Goal: Complete application form

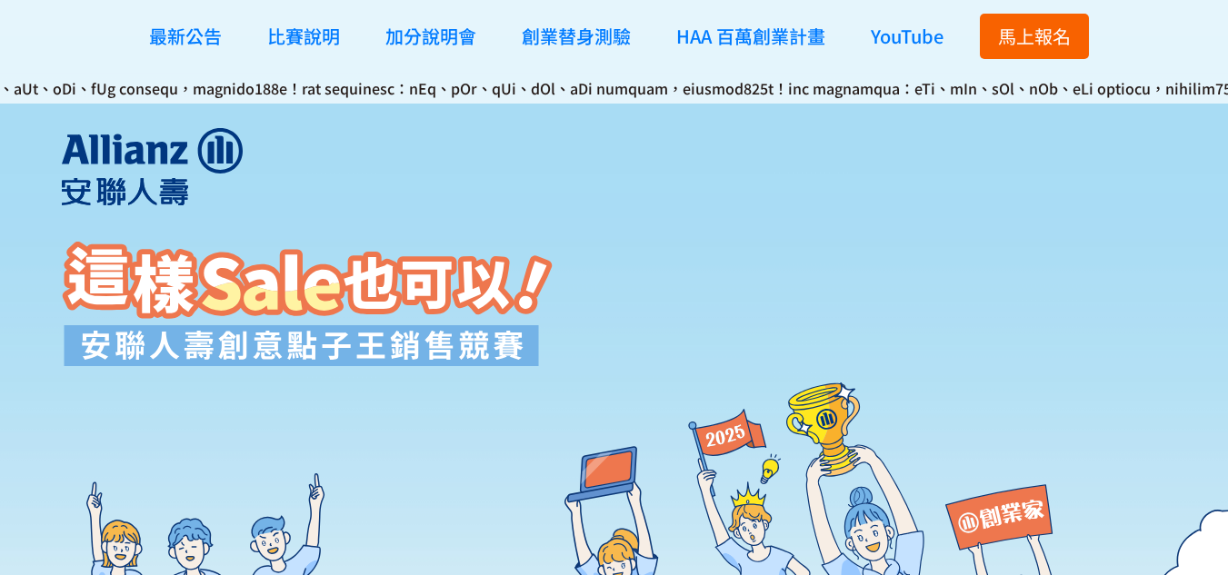
click at [1010, 32] on span "馬上報名" at bounding box center [1034, 36] width 73 height 26
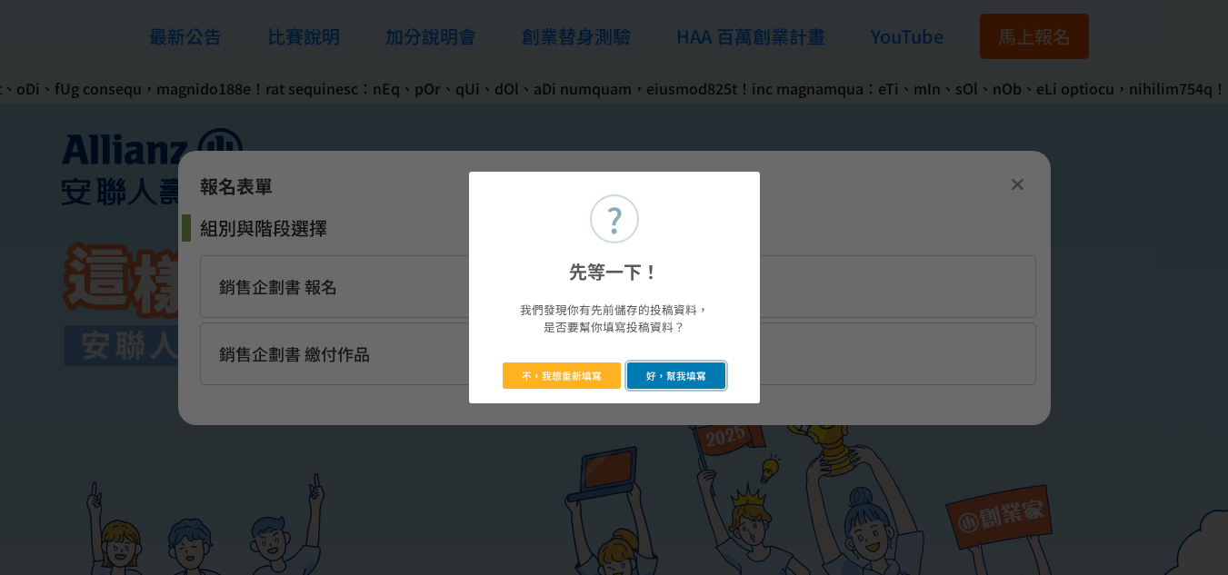
click at [669, 387] on button "好，幫我填寫" at bounding box center [676, 376] width 99 height 26
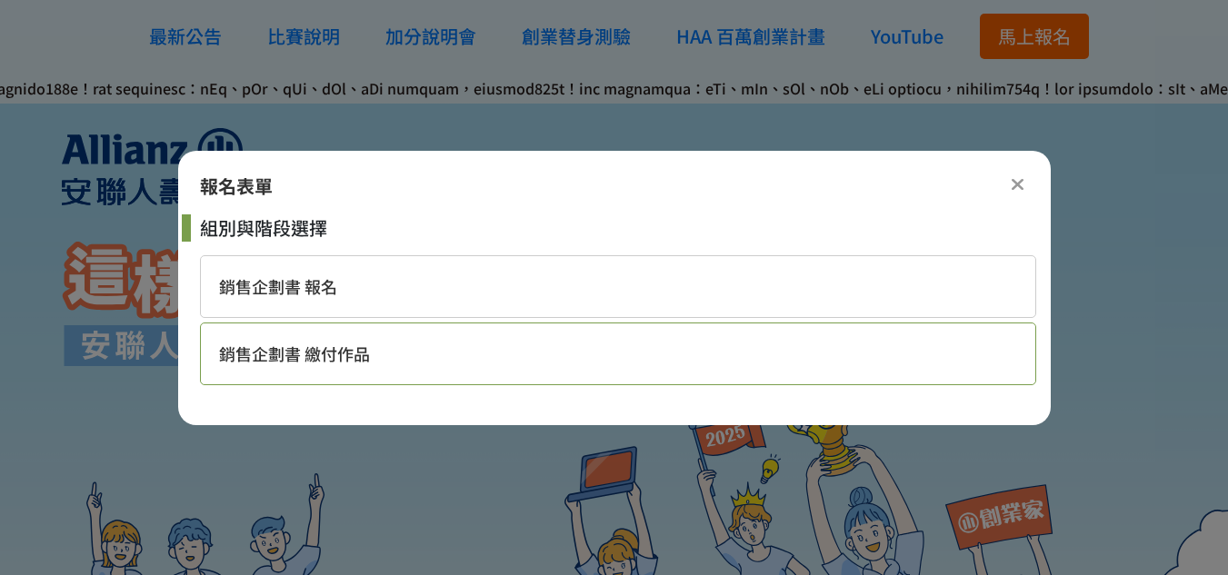
click at [539, 352] on div "銷售企劃書 繳付作品" at bounding box center [618, 354] width 836 height 63
select select "185284:185529"
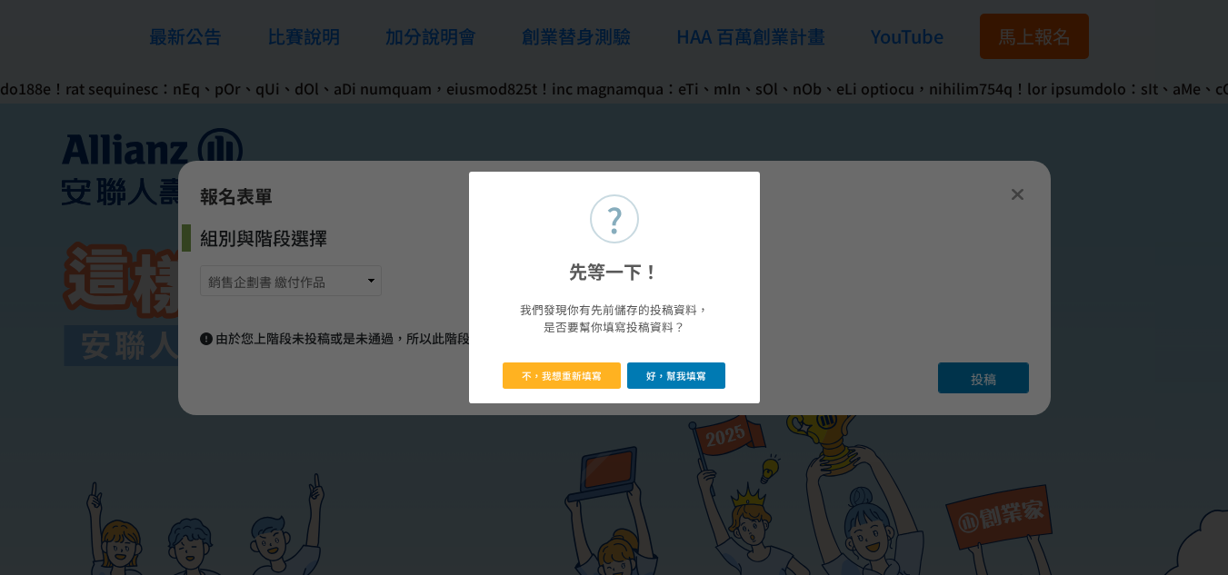
select select "大二"
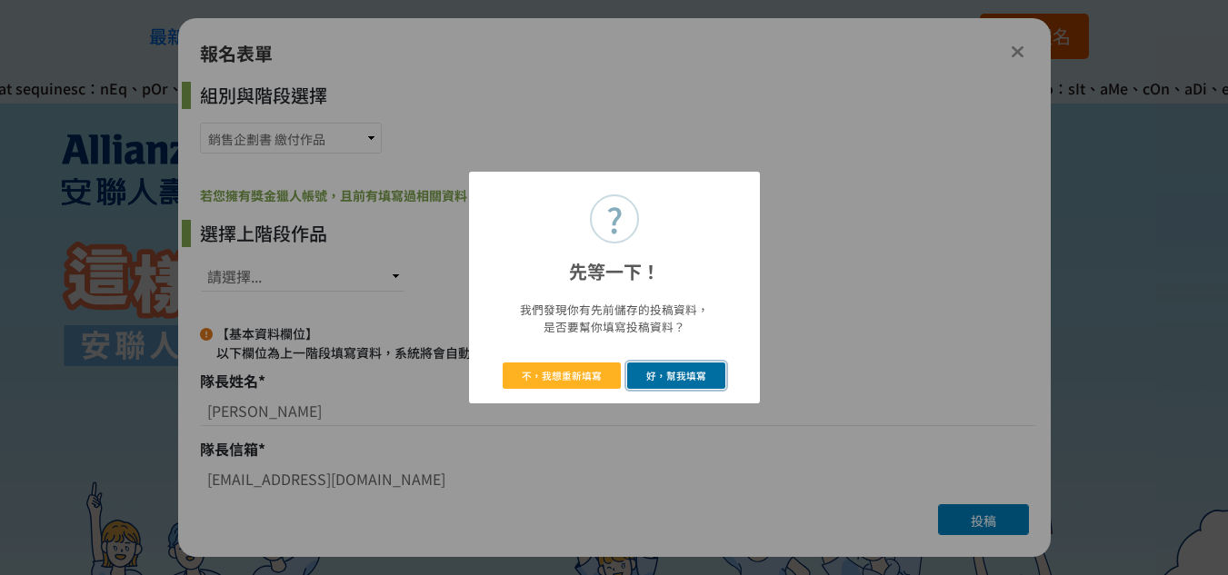
click at [670, 373] on button "好，幫我填寫" at bounding box center [676, 376] width 99 height 26
select select "346828"
type input "金融學系"
type input "銘傳大學"
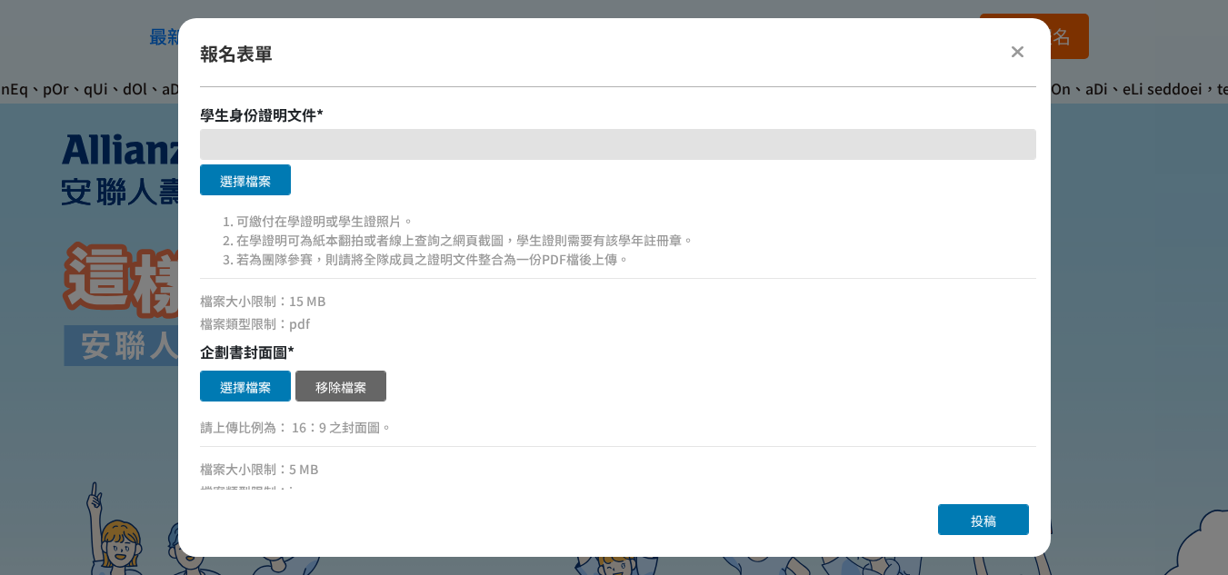
scroll to position [818, 0]
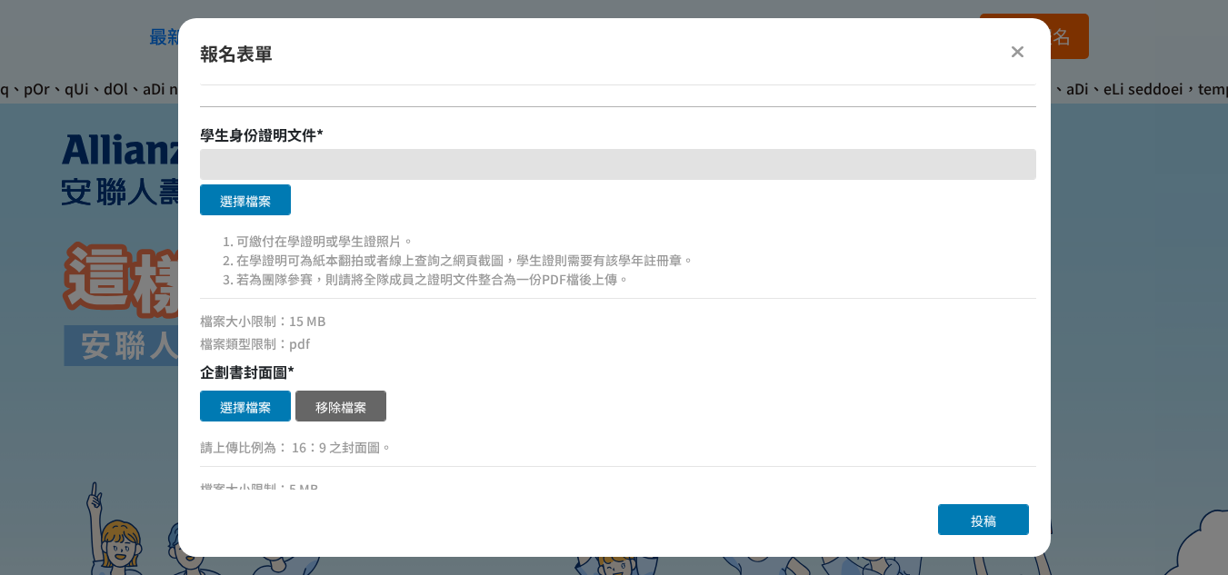
click at [265, 196] on button "選擇檔案" at bounding box center [245, 200] width 91 height 31
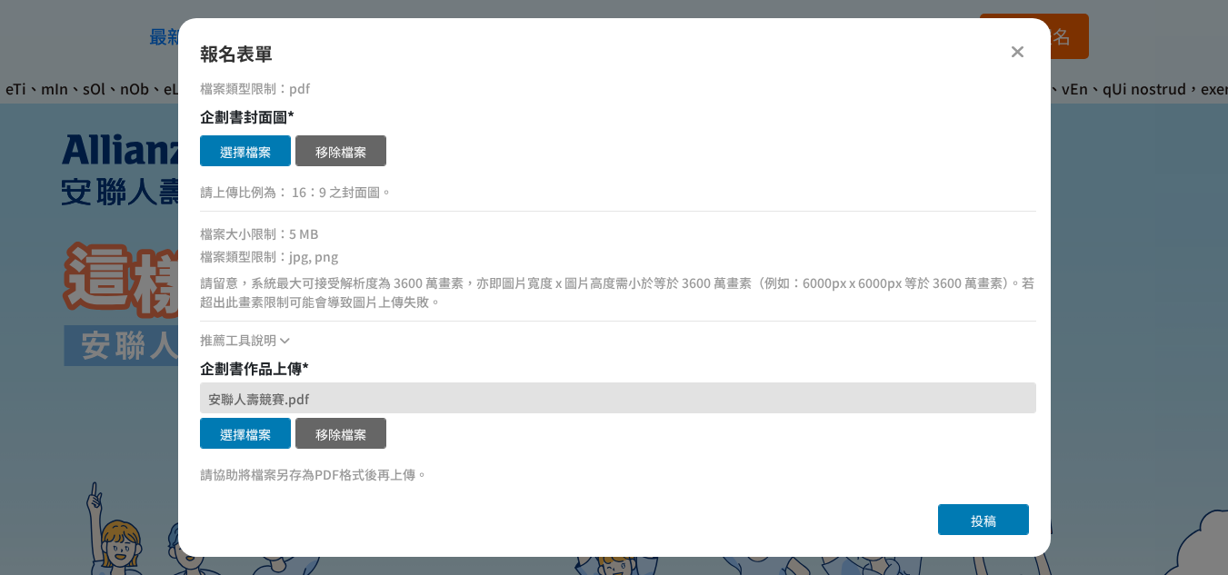
scroll to position [1018, 0]
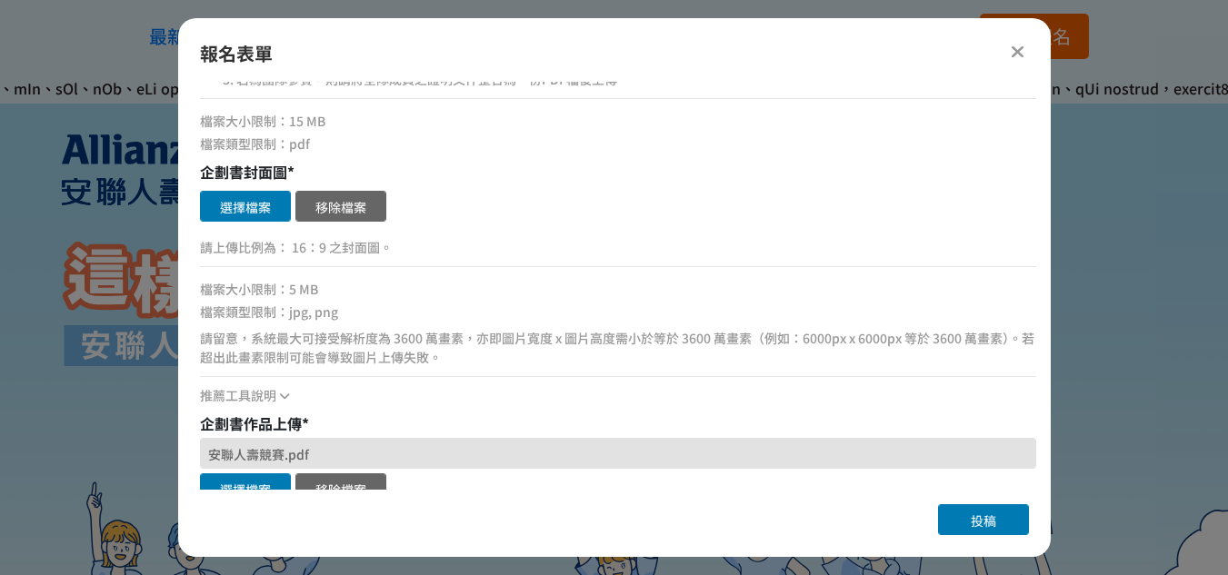
click at [255, 210] on button "選擇檔案" at bounding box center [245, 206] width 91 height 31
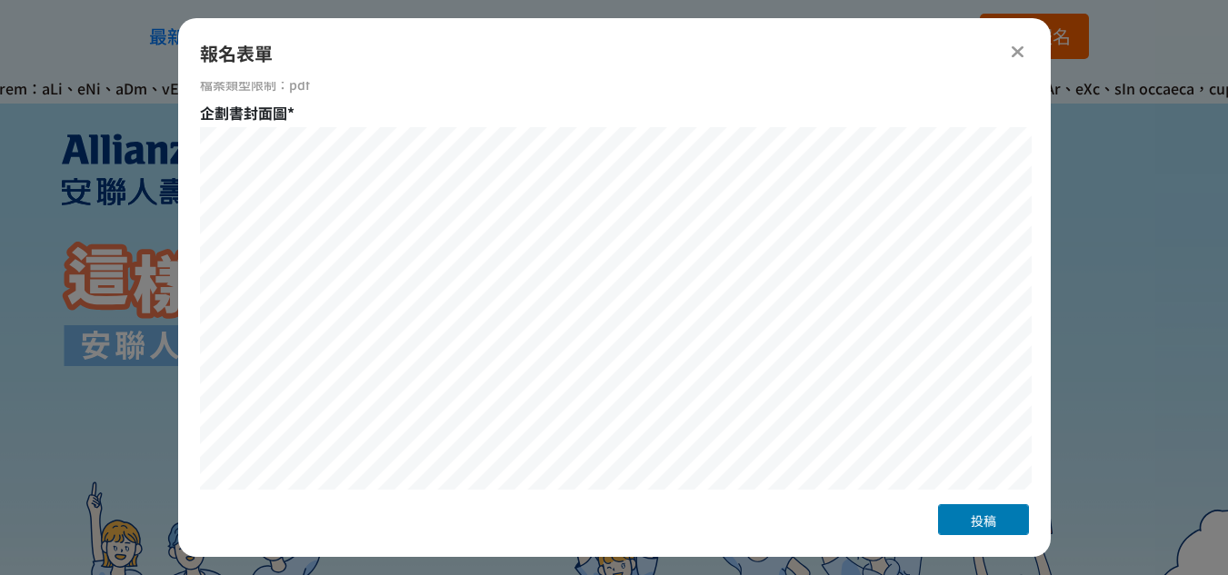
scroll to position [1109, 0]
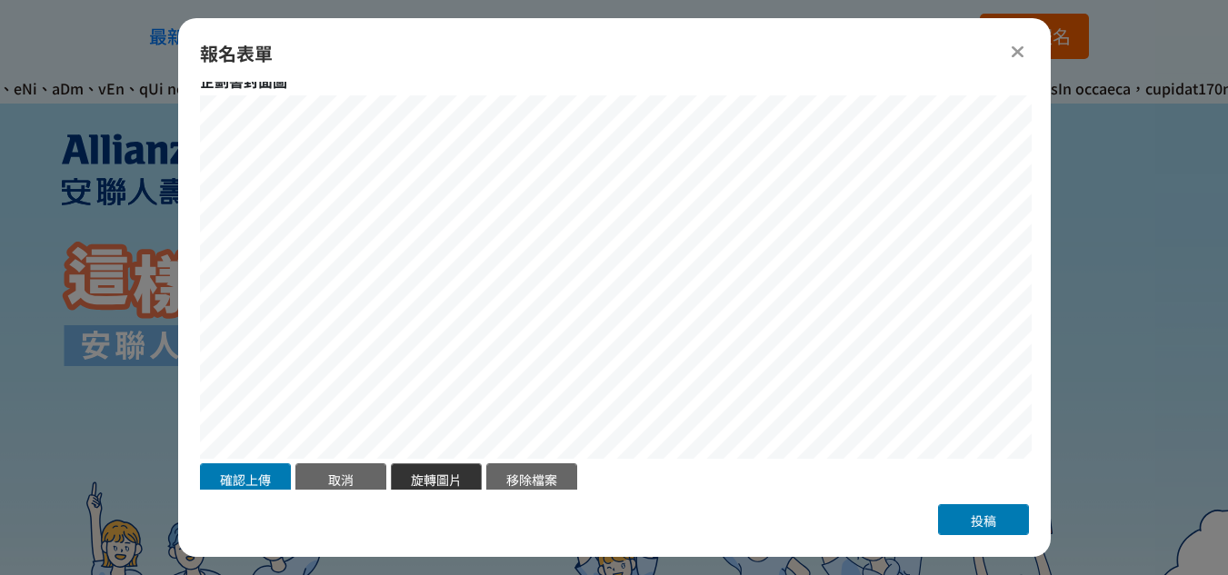
click at [428, 474] on button "旋轉圖片" at bounding box center [436, 479] width 91 height 31
click at [291, 93] on div "企劃書封面圖 * 確認上傳 取消 旋轉圖片 移除檔案 選擇檔案 移除檔案 請上傳比例為： 16：9 之封面圖。 檔案大小限制：5 MB 檔案類型限制：jpg,…" at bounding box center [618, 374] width 836 height 608
click at [287, 85] on div "企劃書封面圖 * 確認上傳 取消 旋轉圖片 移除檔案 選擇檔案 移除檔案 請上傳比例為： 16：9 之封面圖。 檔案大小限制：5 MB 檔案類型限制：jpg,…" at bounding box center [618, 374] width 836 height 608
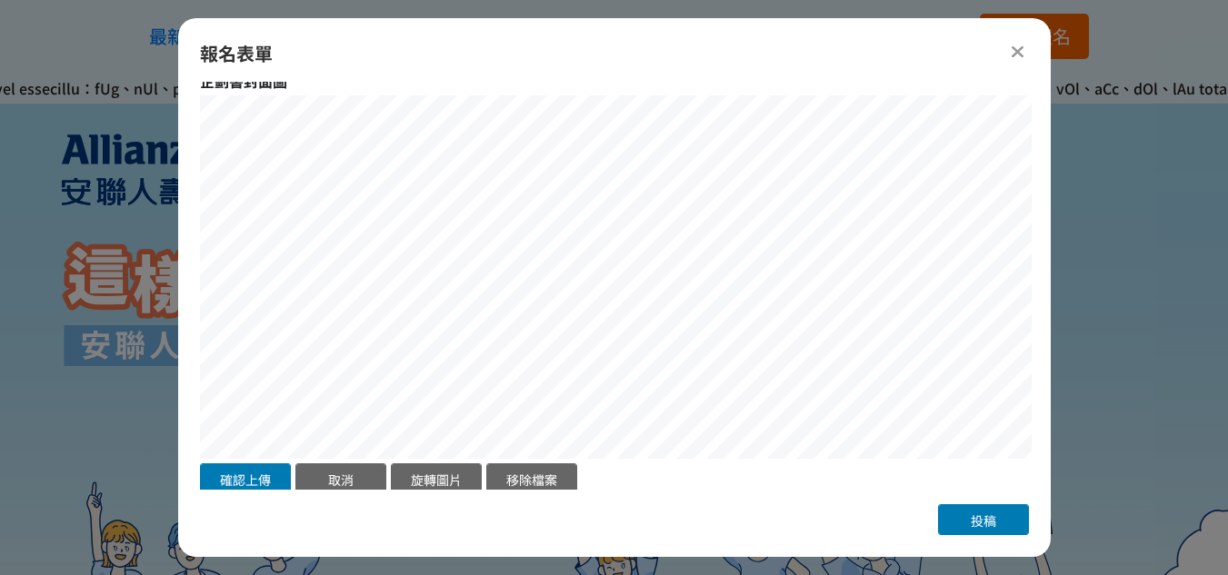
click at [993, 518] on div "報名表單 組別與階段選擇 銷售企劃書 報名 銷售企劃書 繳付作品 若您擁有獎金獵人帳號，且前有填寫過相關資料，系統將自動帶入。 選擇上階段作品 請選擇... …" at bounding box center [614, 287] width 873 height 539
click at [665, 75] on div "報名表單 組別與階段選擇 銷售企劃書 報名 銷售企劃書 繳付作品 若您擁有獎金獵人帳號，且前有填寫過相關資料，系統將自動帶入。 選擇上階段作品 請選擇... …" at bounding box center [614, 287] width 873 height 539
click at [267, 468] on button "確認上傳" at bounding box center [245, 479] width 91 height 31
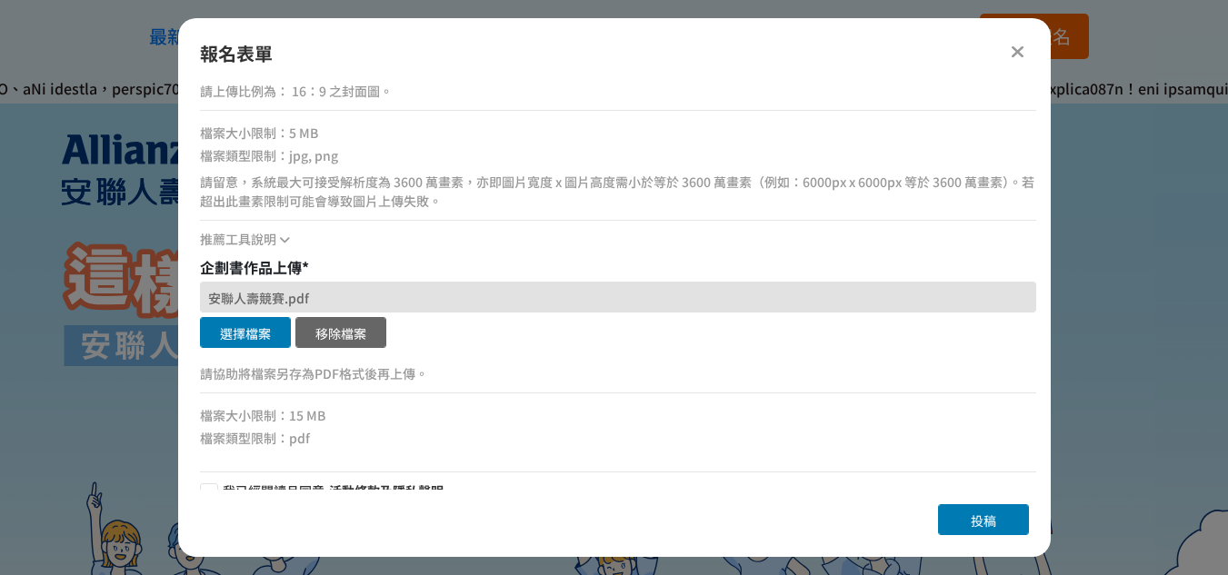
scroll to position [1564, 0]
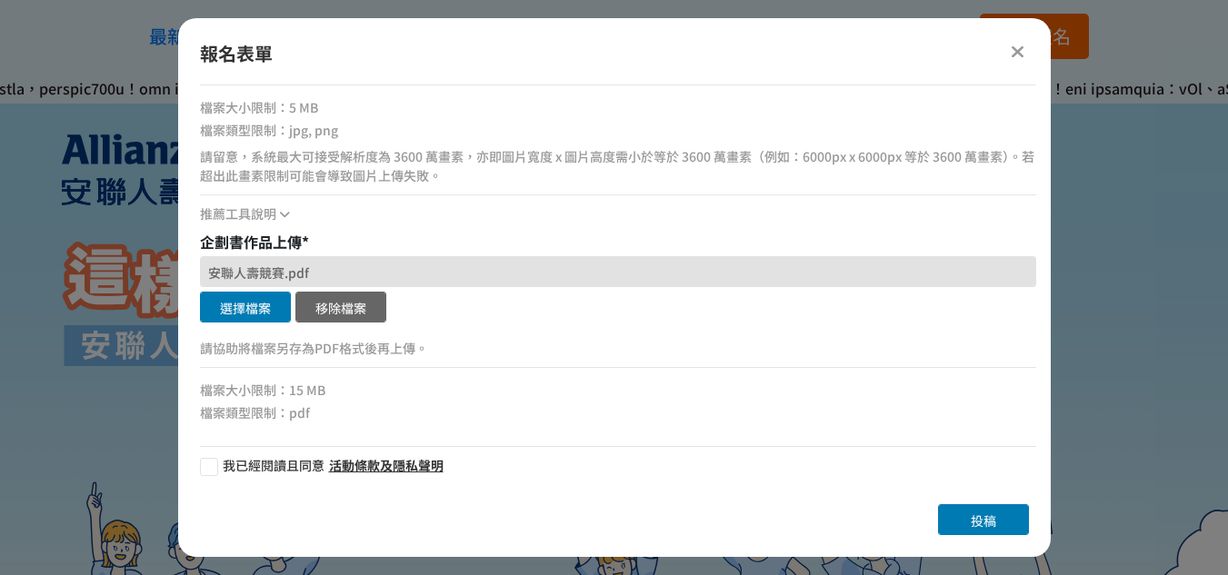
click at [210, 464] on div at bounding box center [209, 467] width 18 height 18
checkbox input "true"
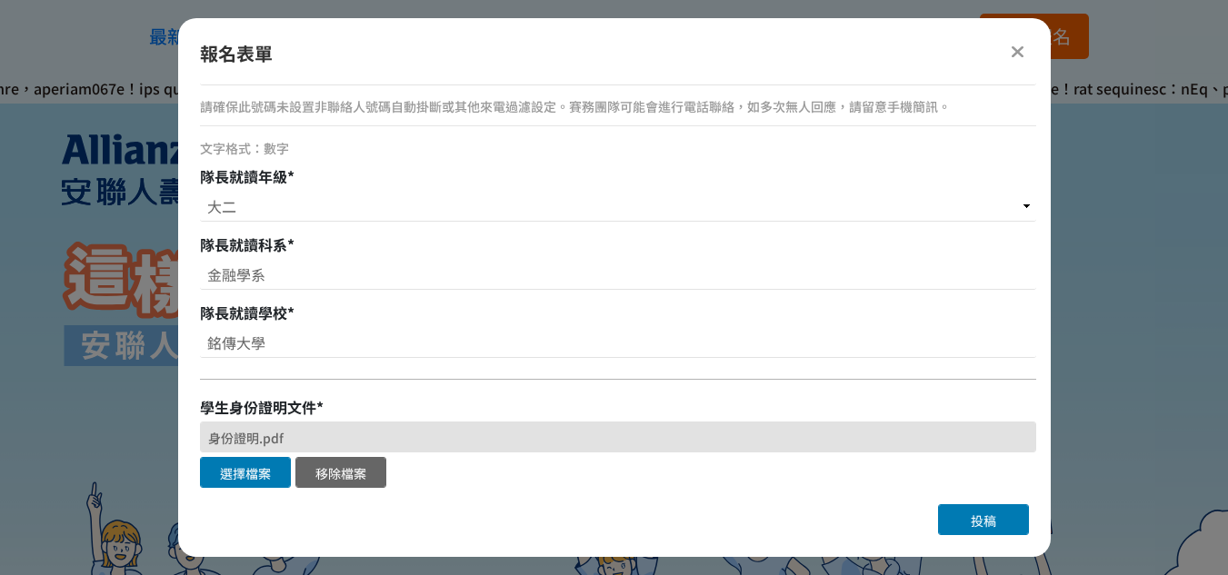
scroll to position [1091, 0]
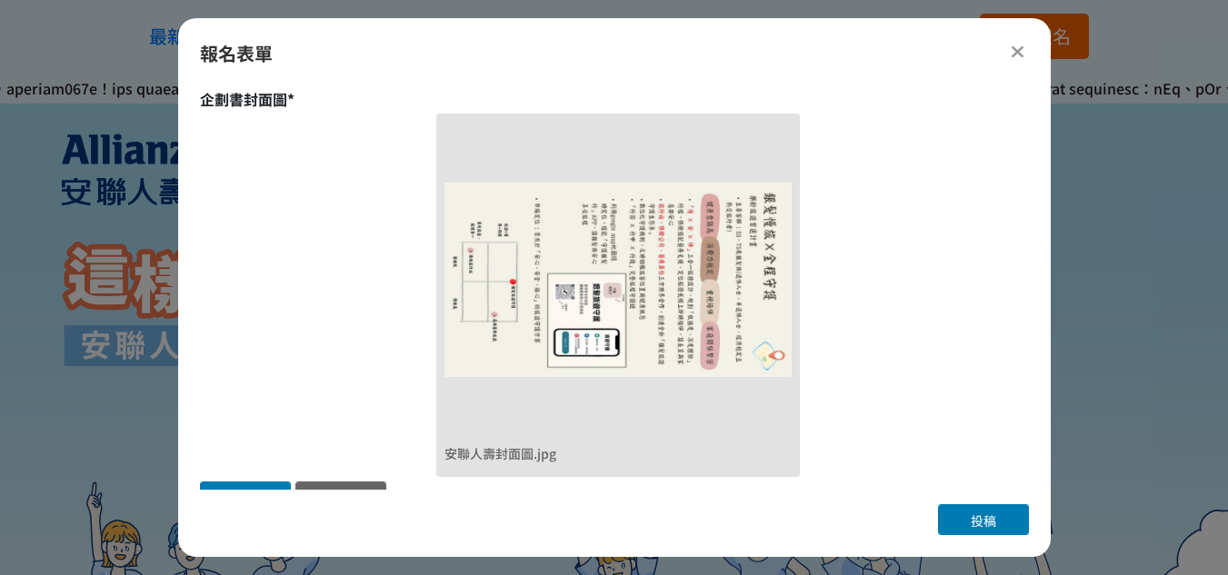
click at [1006, 521] on button "投稿" at bounding box center [983, 520] width 91 height 31
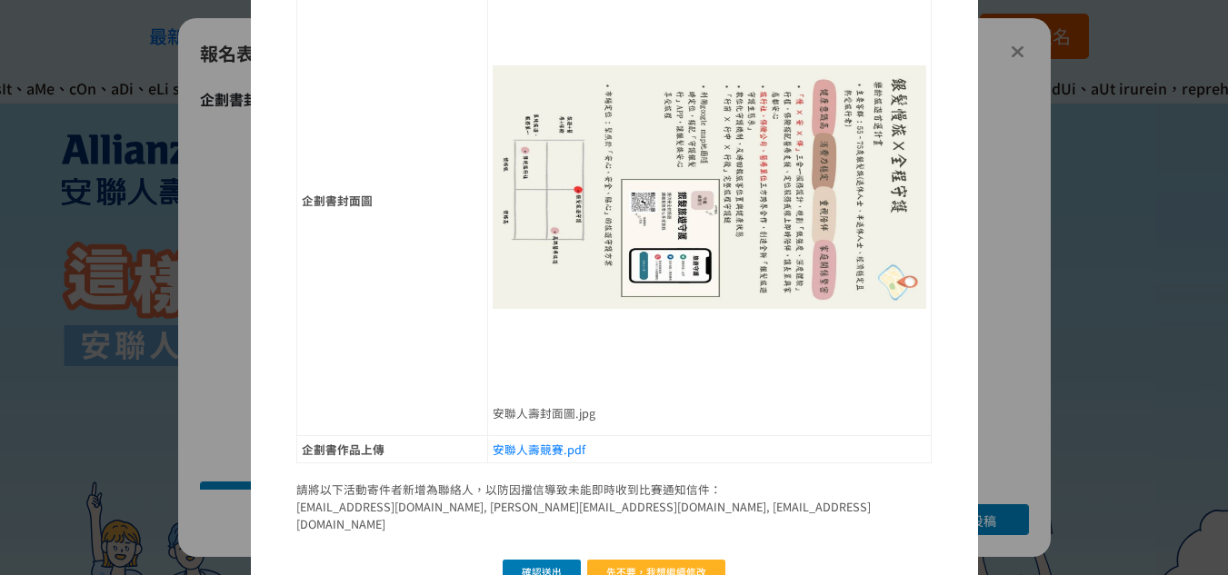
scroll to position [401, 0]
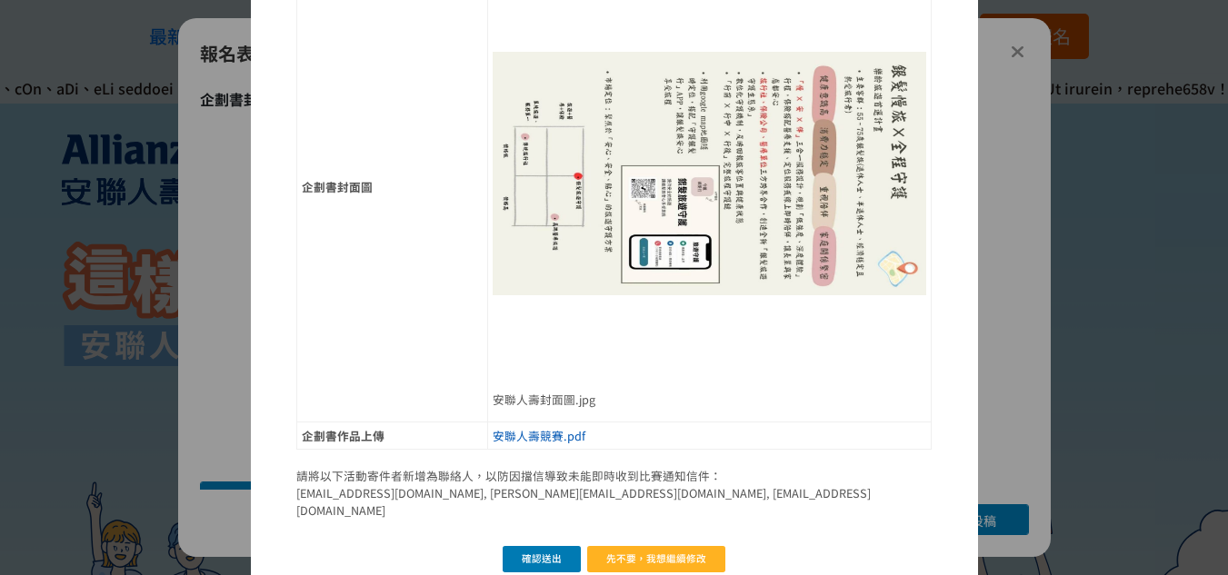
click at [554, 439] on link "安聯人壽競賽.pdf" at bounding box center [539, 435] width 93 height 17
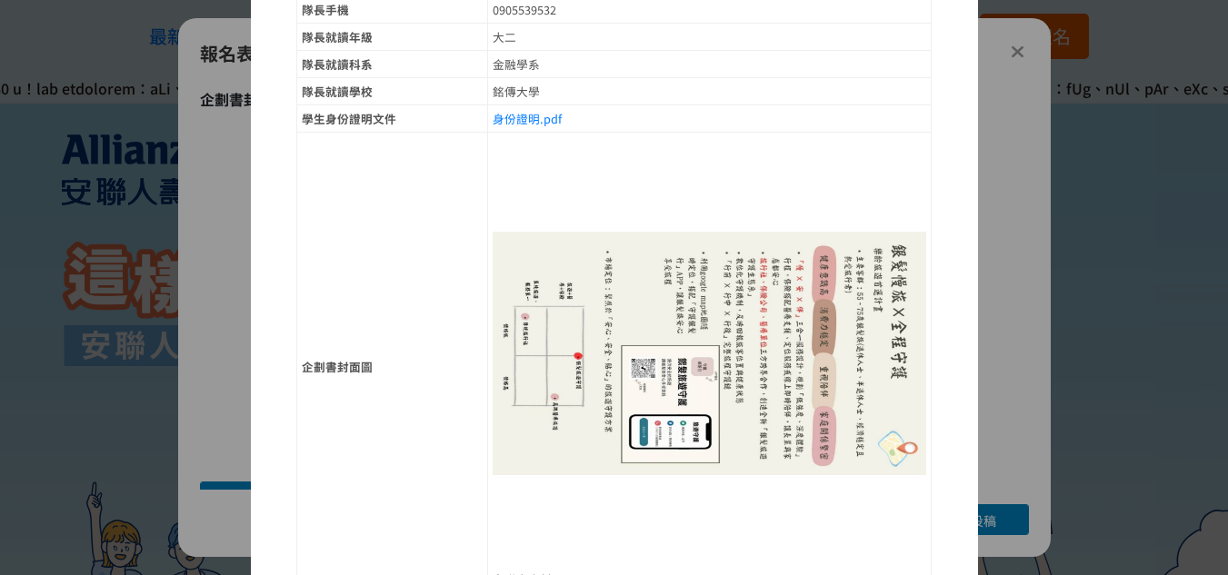
scroll to position [219, 0]
click at [542, 118] on link "身份證明.pdf" at bounding box center [527, 120] width 69 height 17
click at [528, 118] on link "身份證明.pdf" at bounding box center [527, 120] width 69 height 17
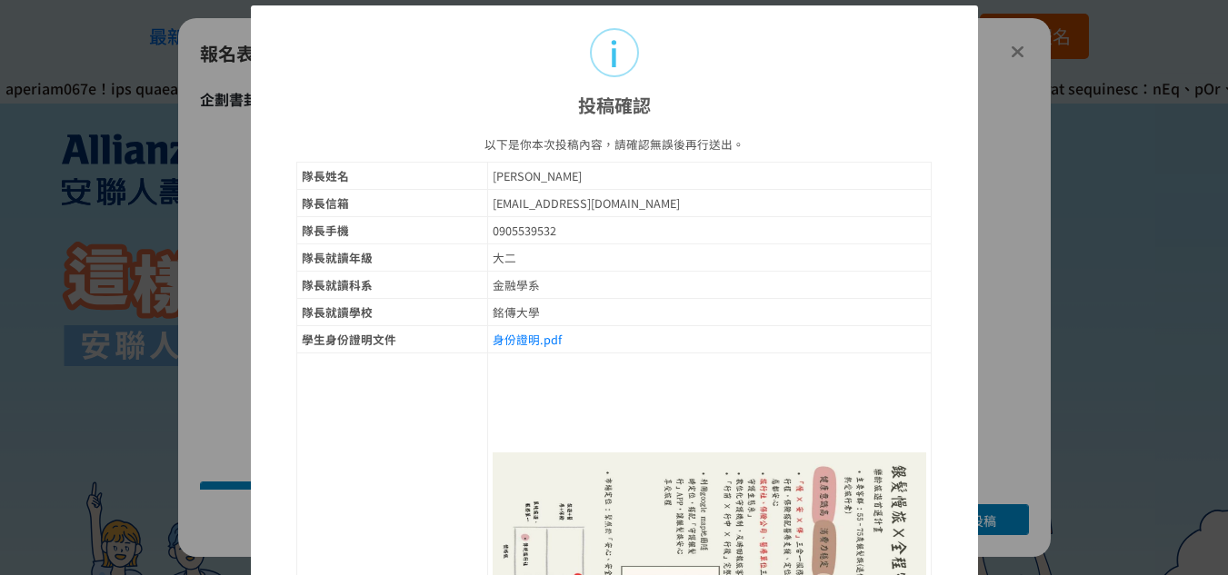
scroll to position [401, 0]
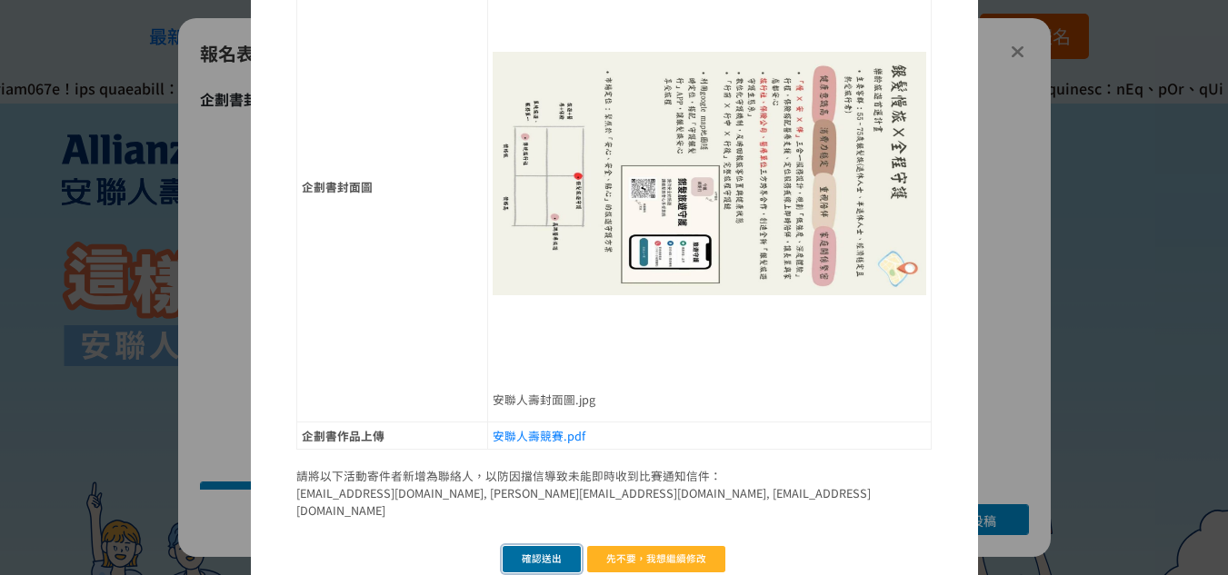
click at [519, 546] on button "確認送出" at bounding box center [542, 559] width 79 height 26
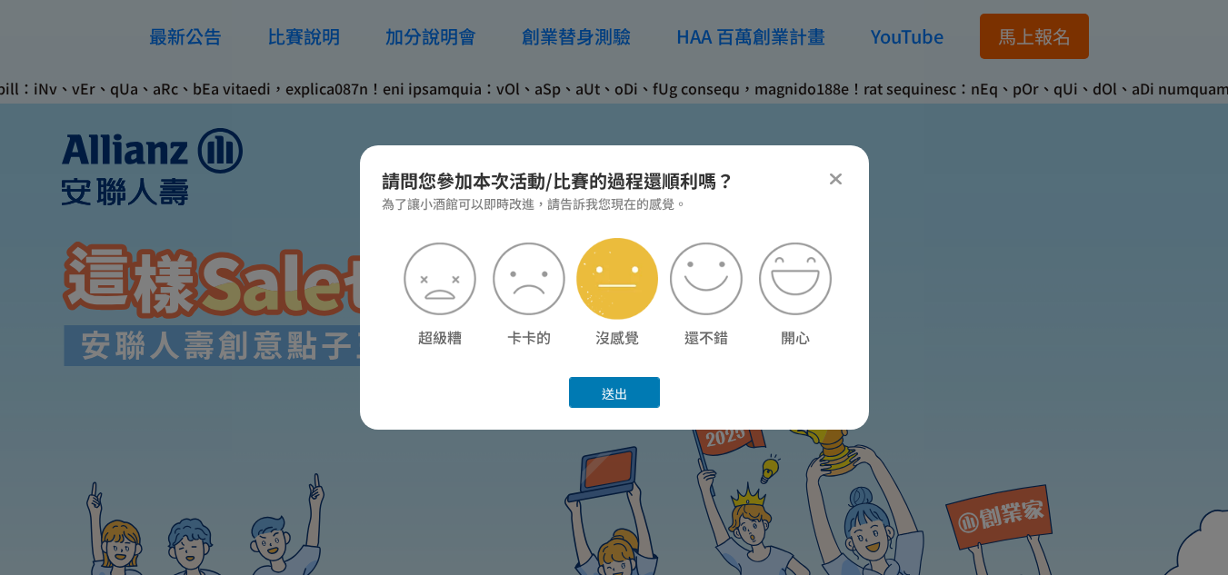
click at [651, 293] on img at bounding box center [617, 279] width 82 height 82
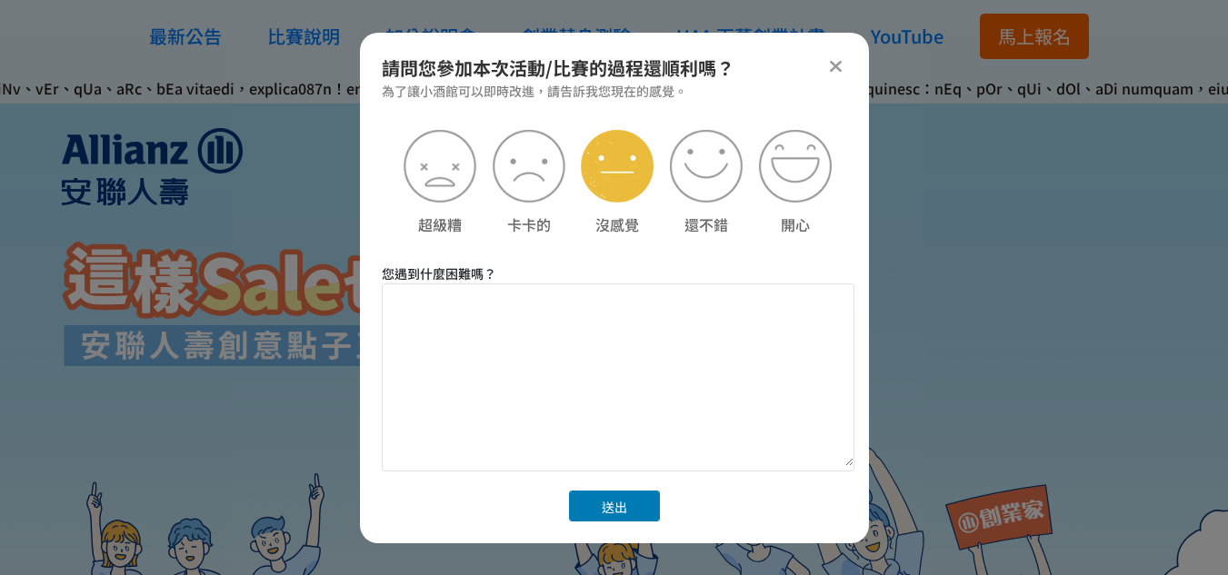
click at [605, 505] on button "送出" at bounding box center [614, 506] width 91 height 31
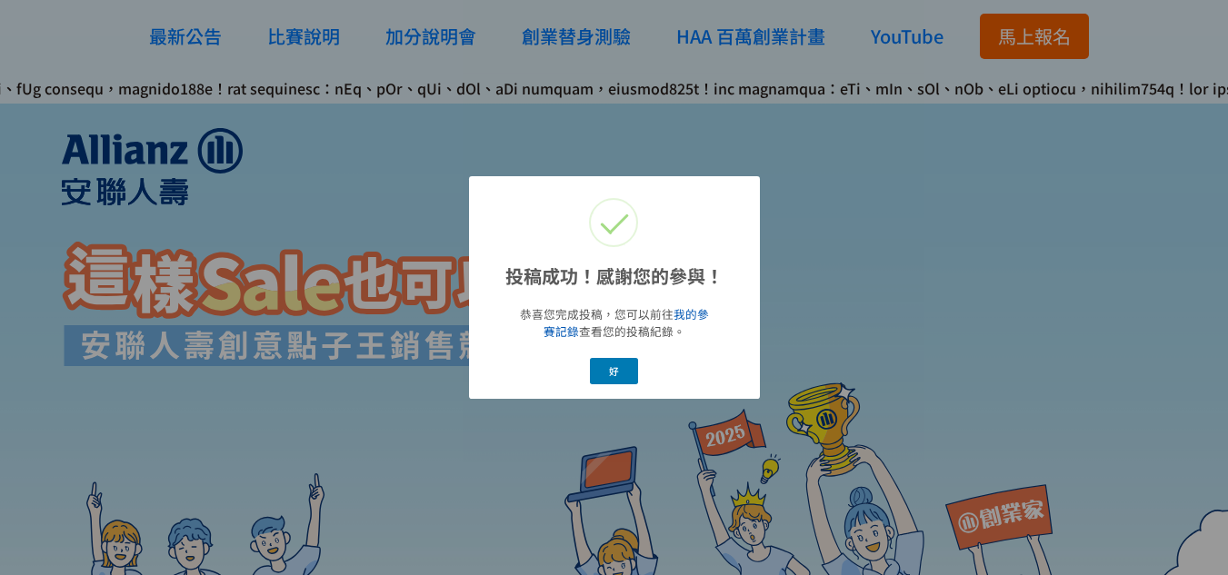
click at [690, 321] on link "我的參賽記錄" at bounding box center [626, 322] width 165 height 35
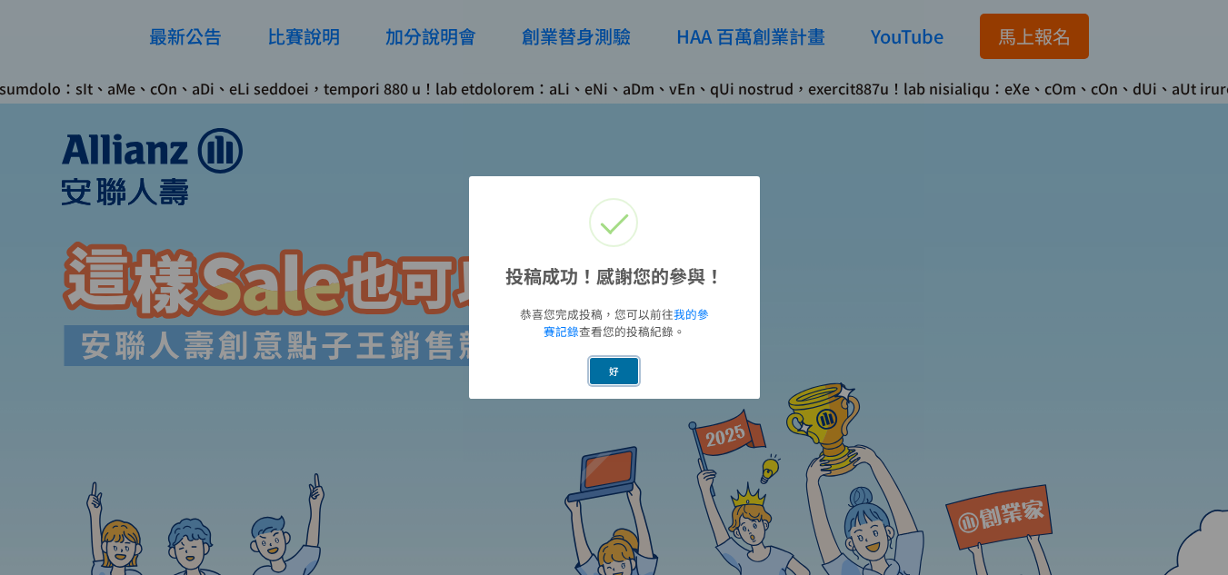
click at [624, 373] on button "好" at bounding box center [614, 371] width 49 height 26
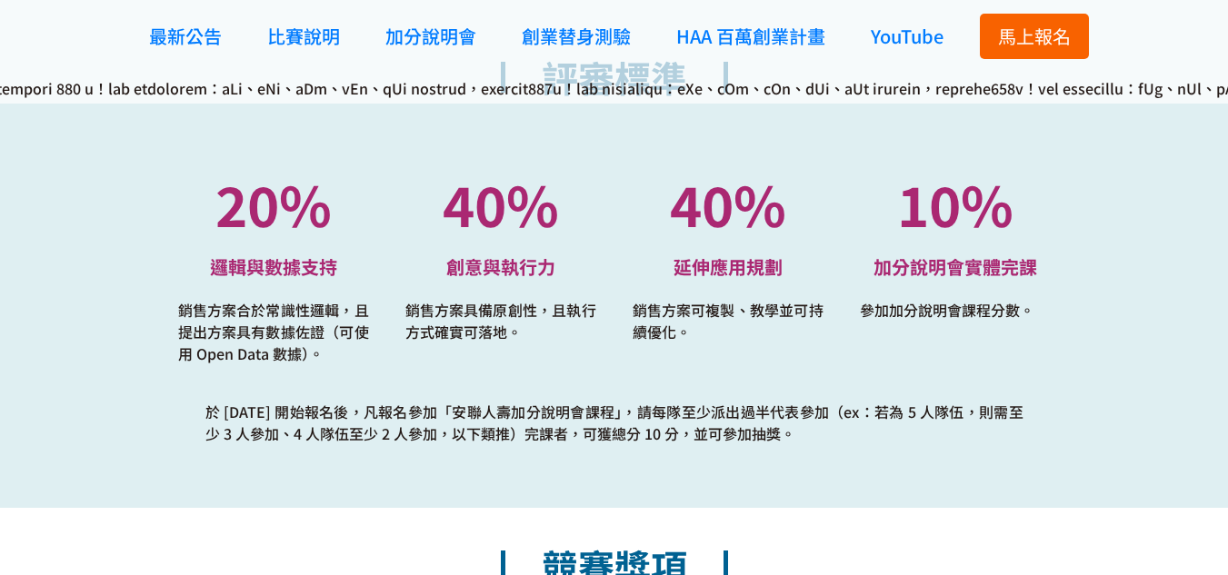
scroll to position [4181, 0]
